Goal: Task Accomplishment & Management: Complete application form

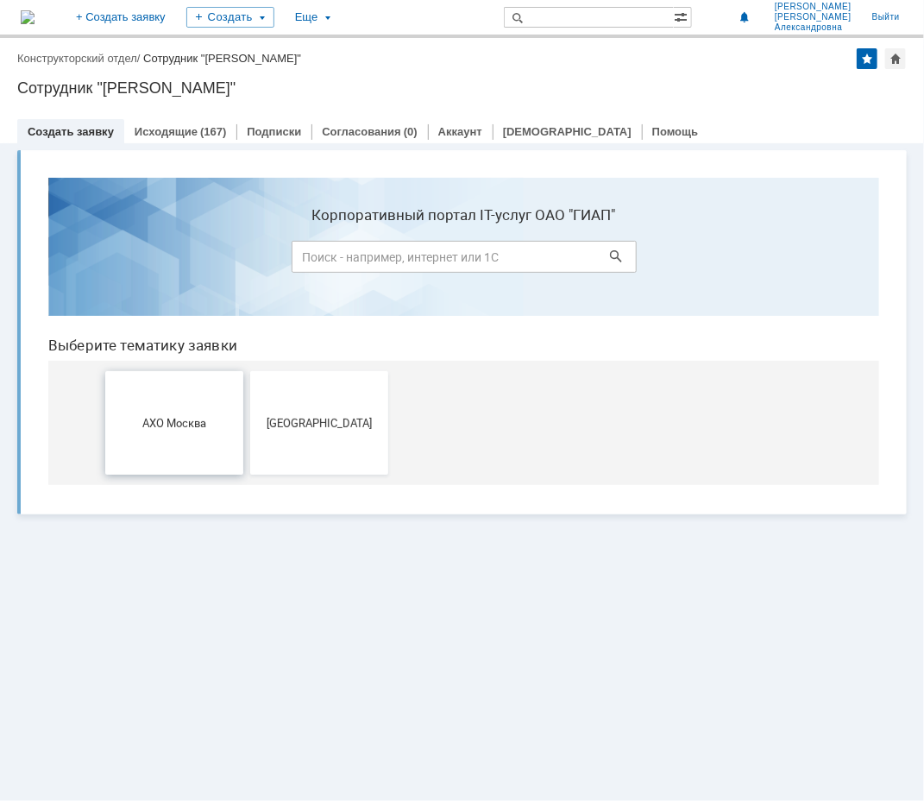
click at [196, 406] on button "АХО Москва" at bounding box center [173, 422] width 138 height 104
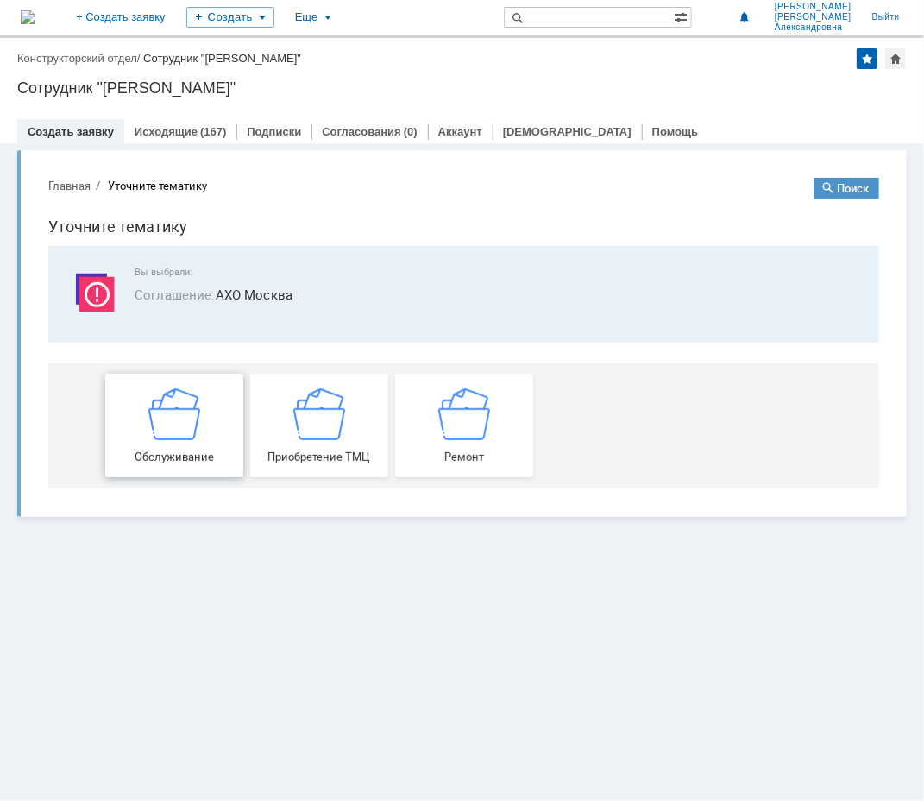
click at [180, 433] on img at bounding box center [174, 413] width 52 height 52
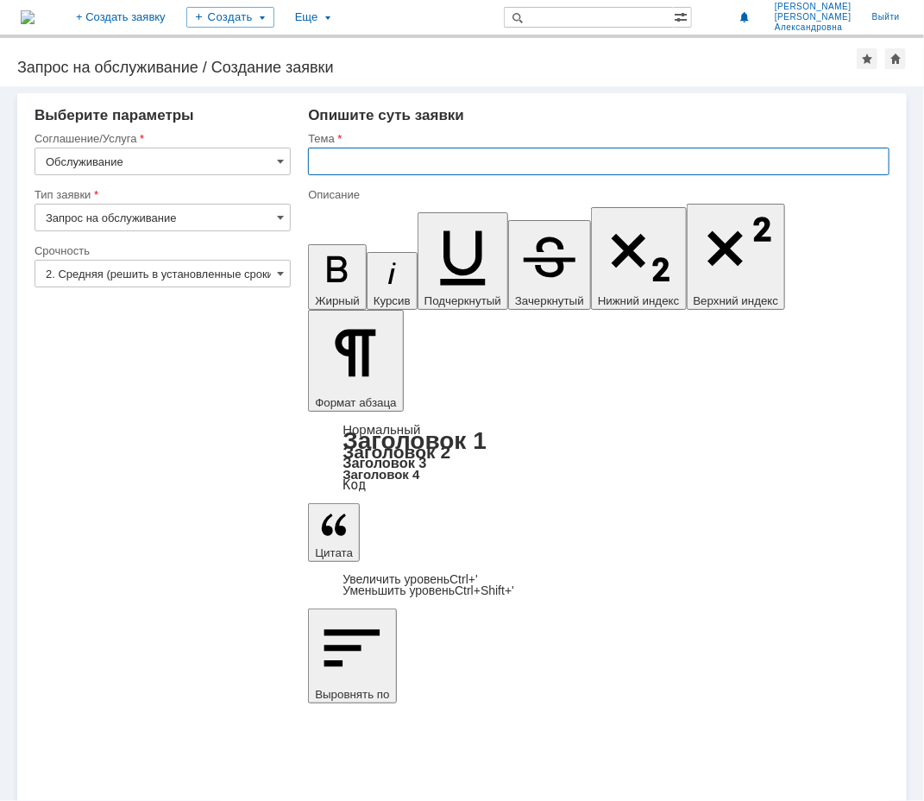
click at [527, 152] on input "text" at bounding box center [599, 162] width 582 height 28
type input "Увлажнитель"
click at [147, 158] on input "Обслуживание" at bounding box center [163, 162] width 256 height 28
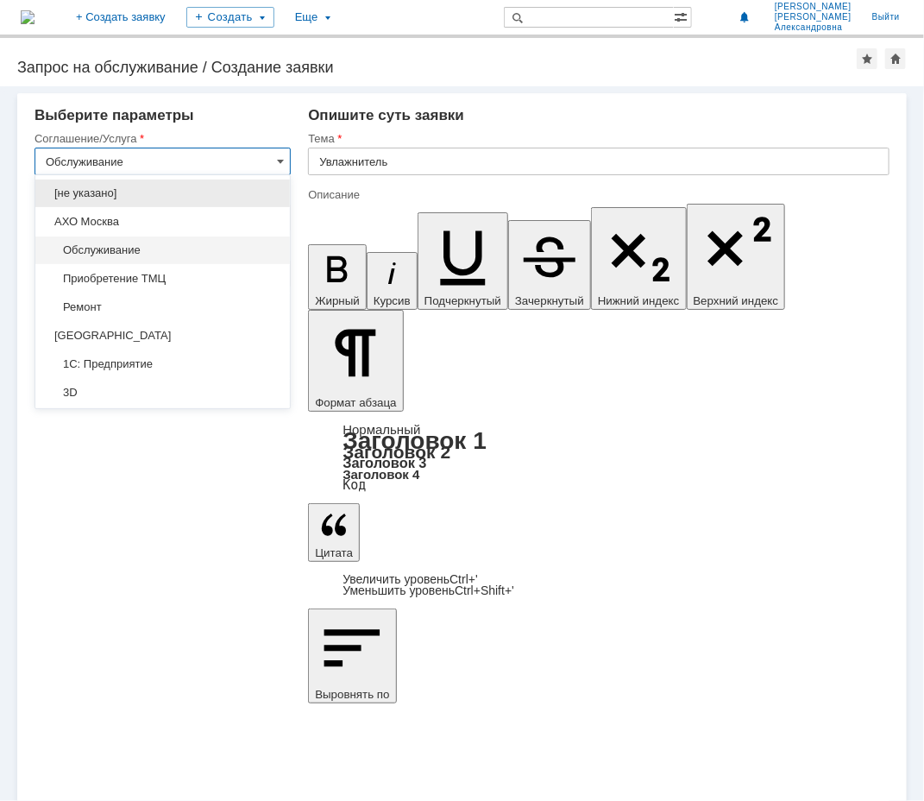
click at [99, 243] on span "Обслуживание" at bounding box center [163, 250] width 234 height 14
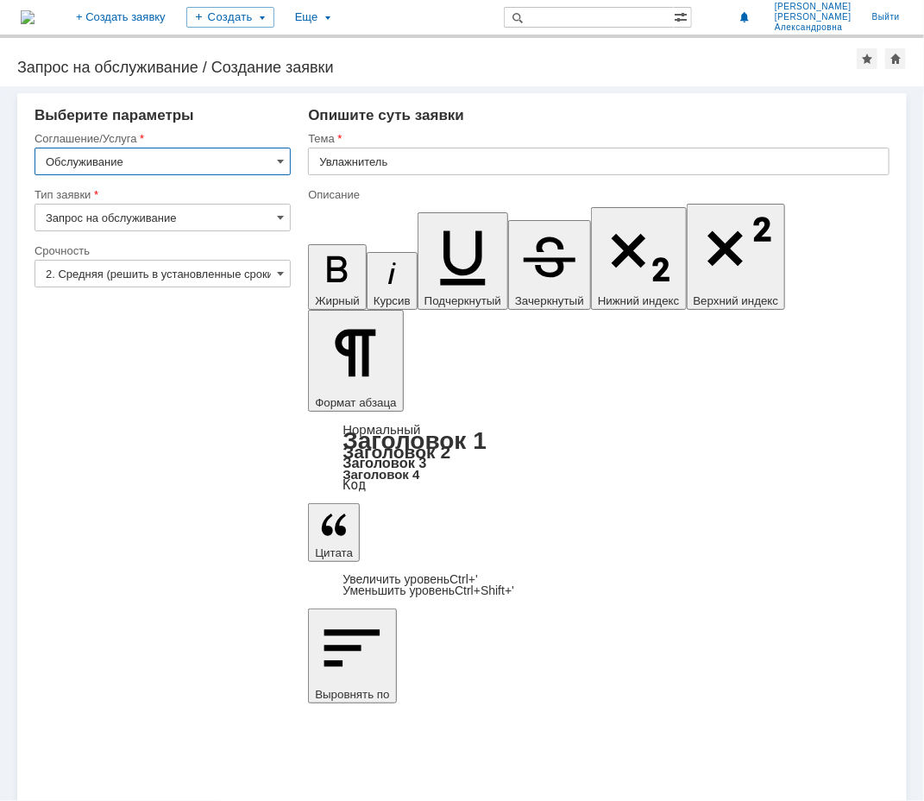
click at [106, 211] on input "Запрос на обслуживание" at bounding box center [163, 218] width 256 height 28
type input "Обслуживание"
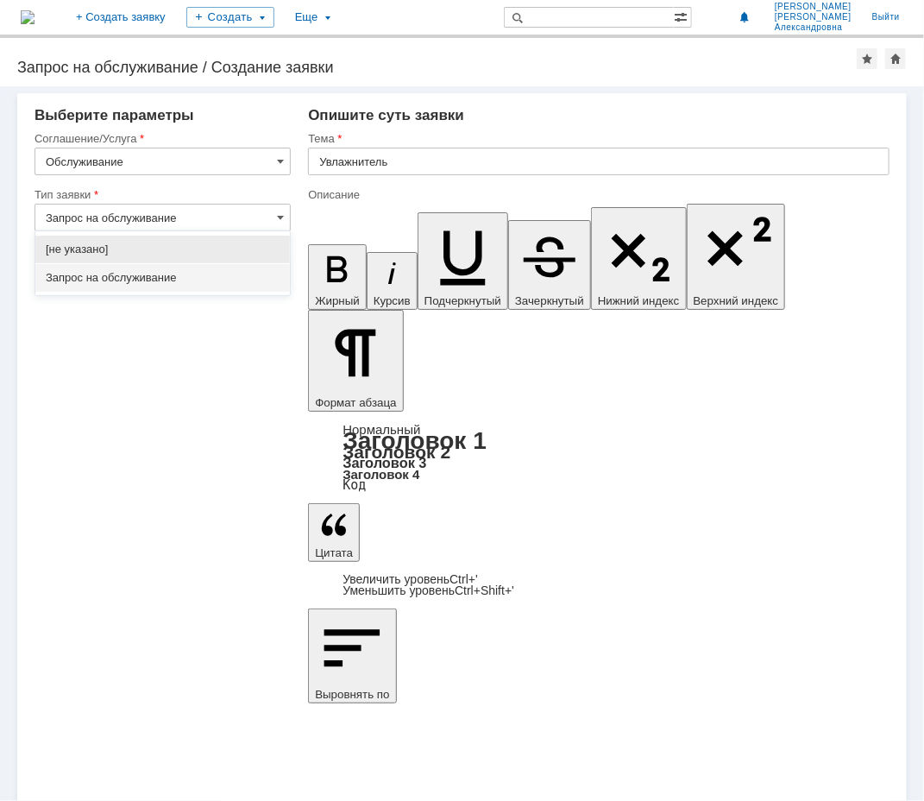
click at [142, 279] on span "Запрос на обслуживание" at bounding box center [163, 278] width 234 height 14
type input "Запрос на обслуживание"
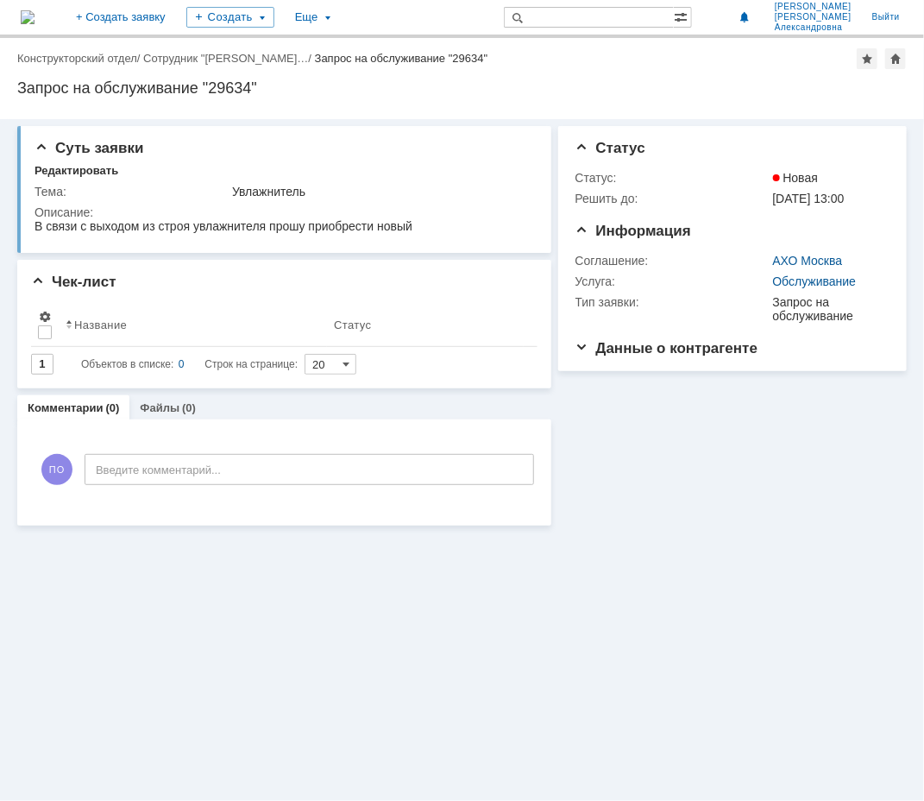
click at [674, 492] on div "Информация Статус Статус: Новая Решить до: [DATE] 13:00 Информация Соглашение: …" at bounding box center [729, 322] width 356 height 406
